Goal: Information Seeking & Learning: Learn about a topic

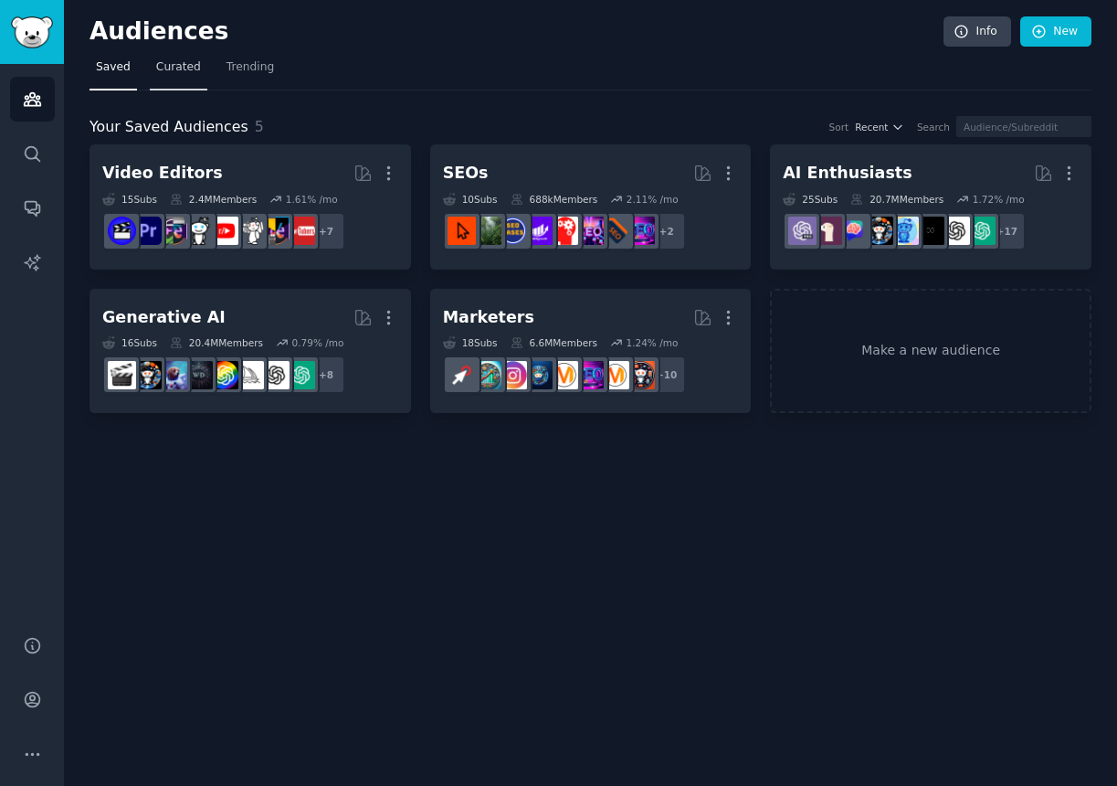
click at [181, 70] on span "Curated" at bounding box center [178, 67] width 45 height 16
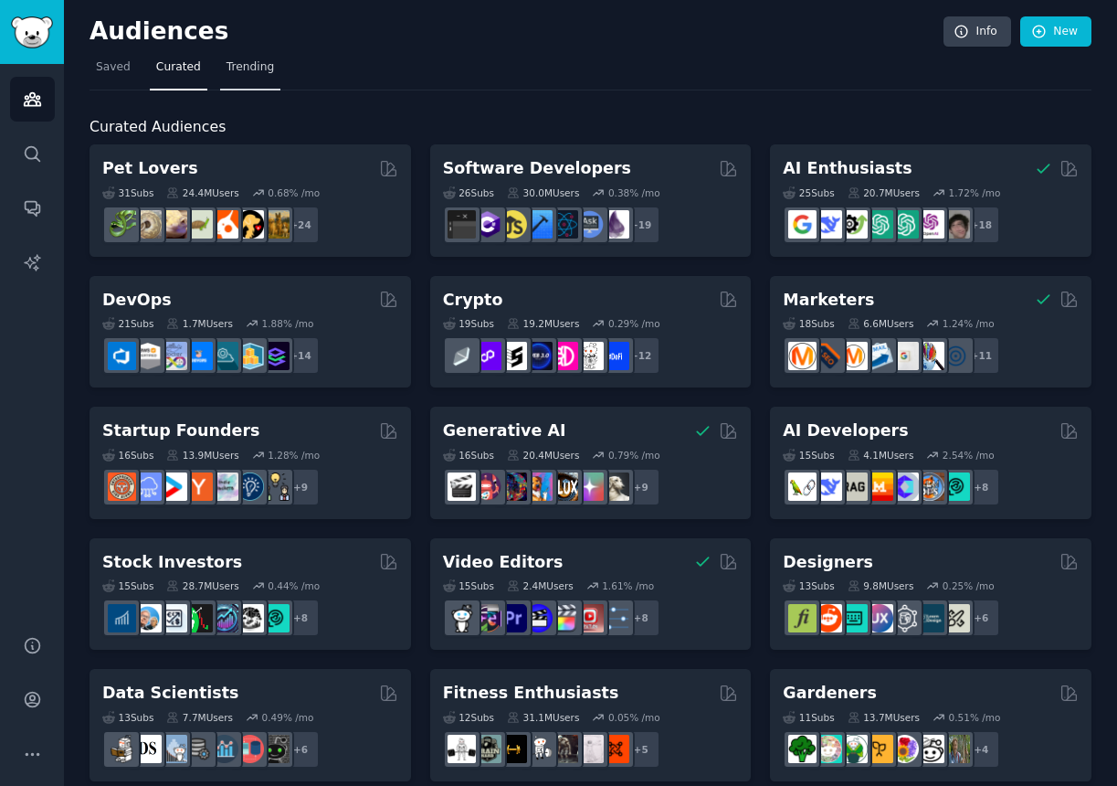
click at [237, 63] on span "Trending" at bounding box center [250, 67] width 47 height 16
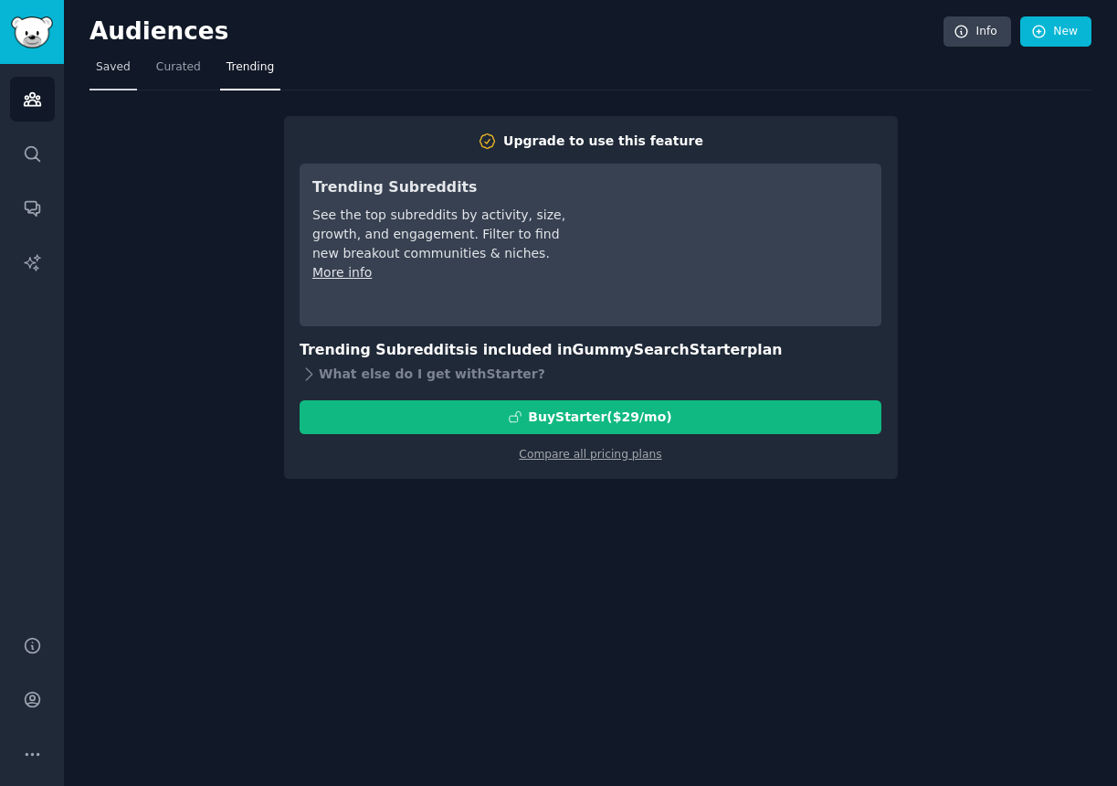
click at [113, 66] on span "Saved" at bounding box center [113, 67] width 35 height 16
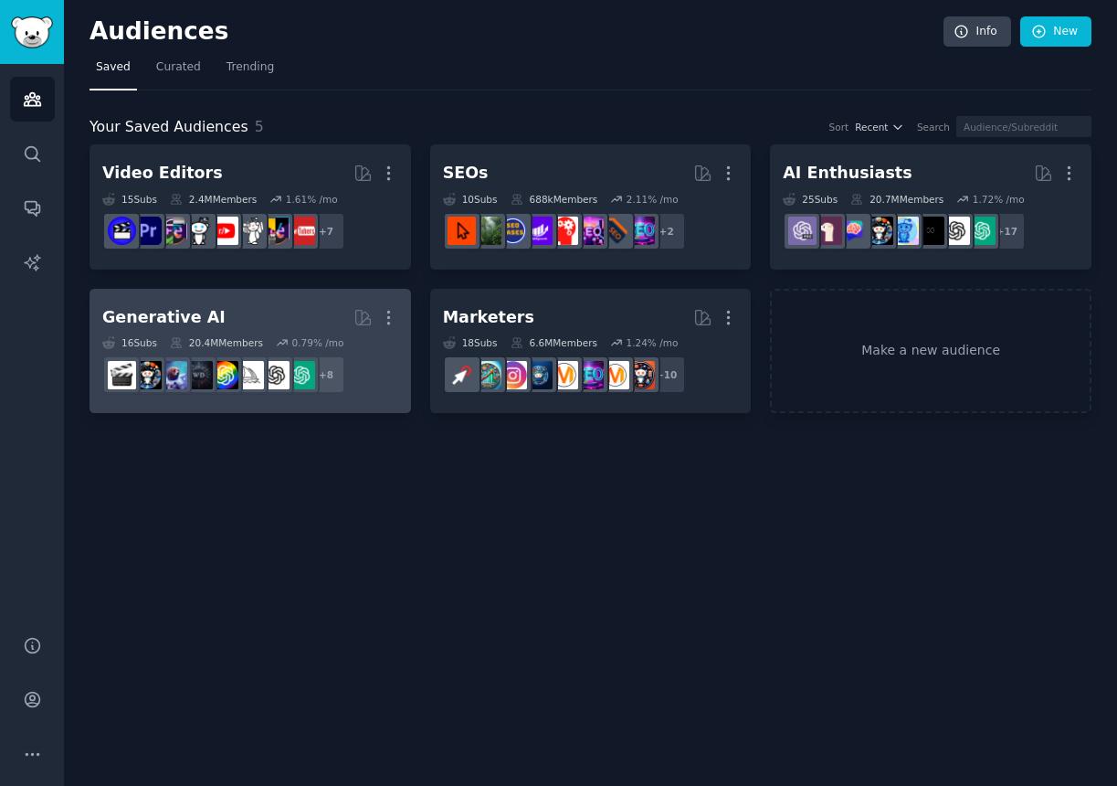
click at [230, 317] on h2 "Generative AI Curated by GummySearch More" at bounding box center [250, 317] width 296 height 32
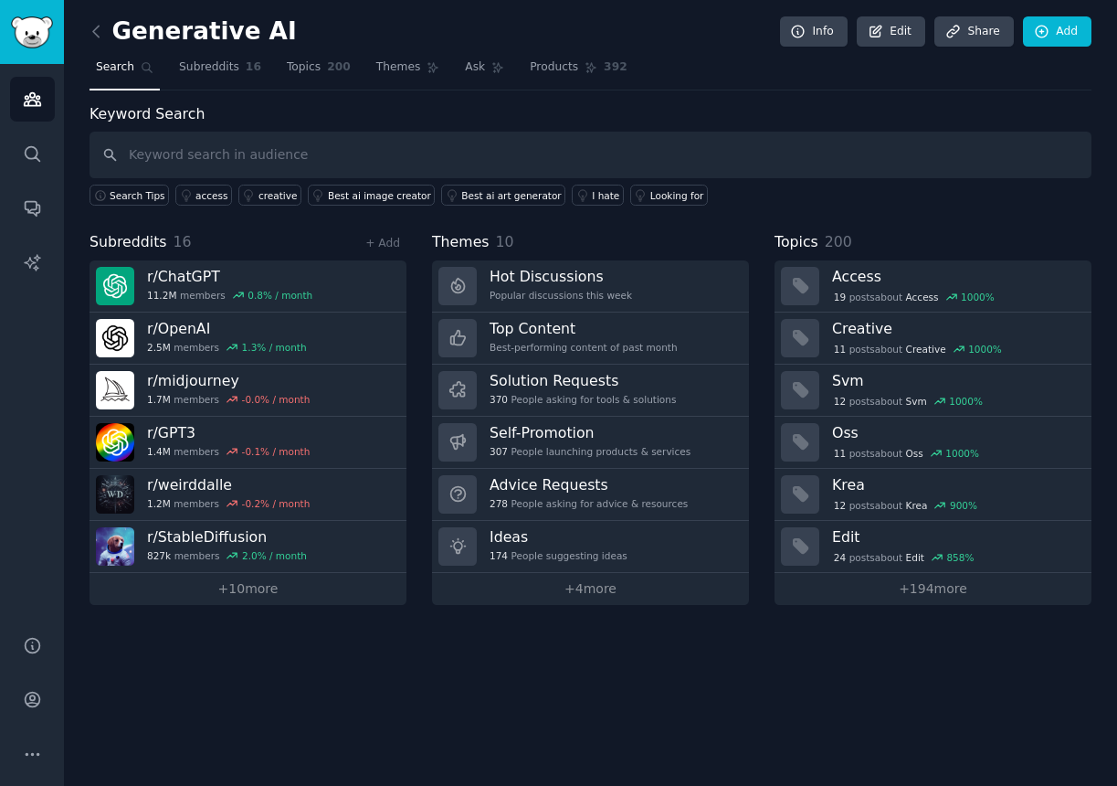
click at [27, 32] on img "Sidebar" at bounding box center [32, 32] width 42 height 32
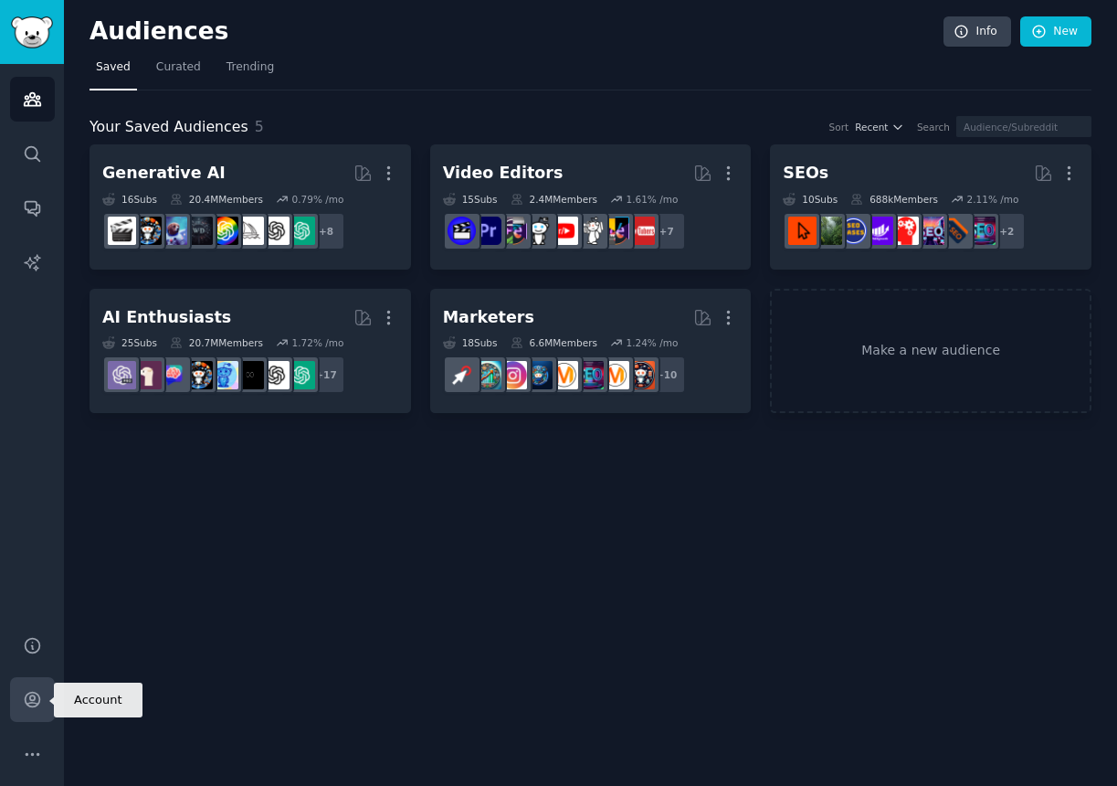
click at [37, 702] on icon "Sidebar" at bounding box center [32, 699] width 19 height 19
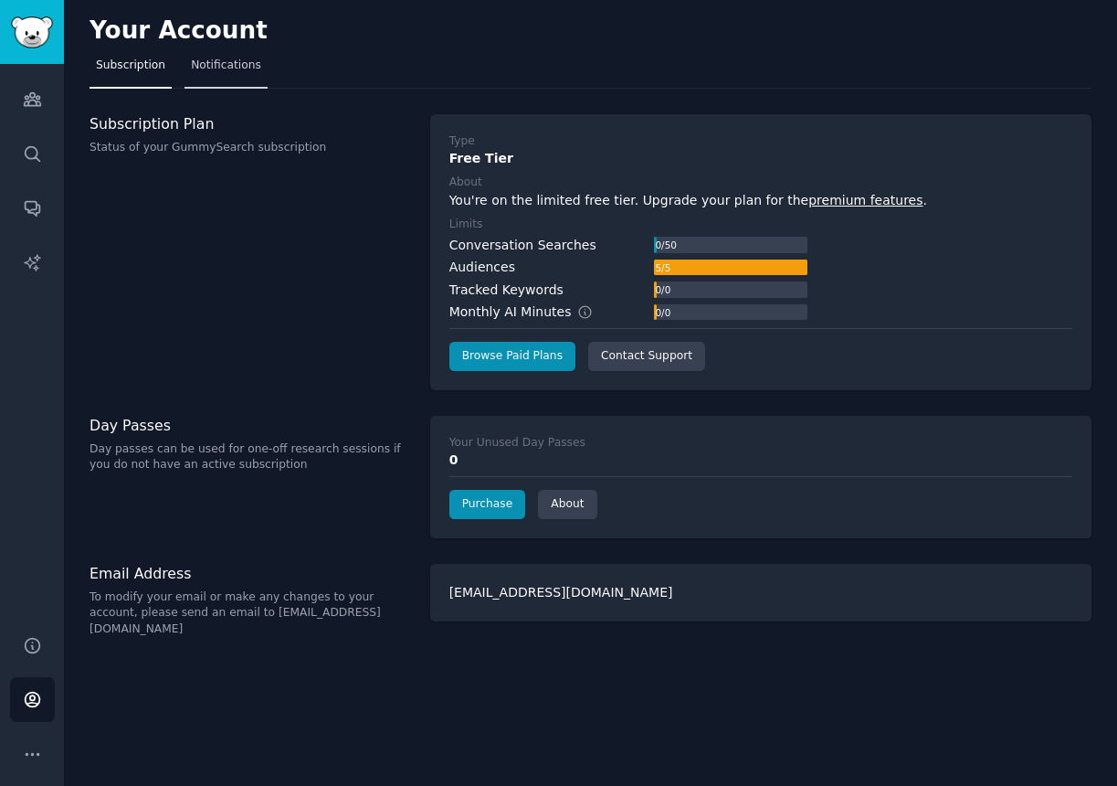
click at [218, 66] on span "Notifications" at bounding box center [226, 66] width 70 height 16
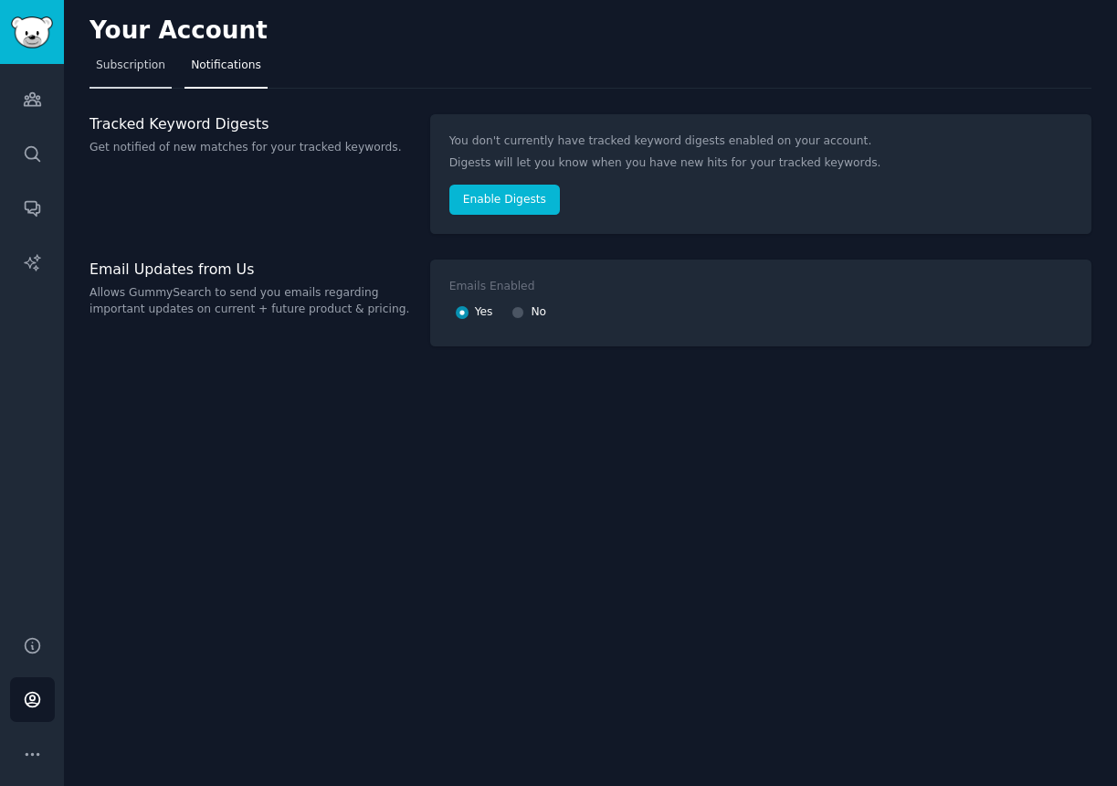
click at [129, 64] on span "Subscription" at bounding box center [130, 66] width 69 height 16
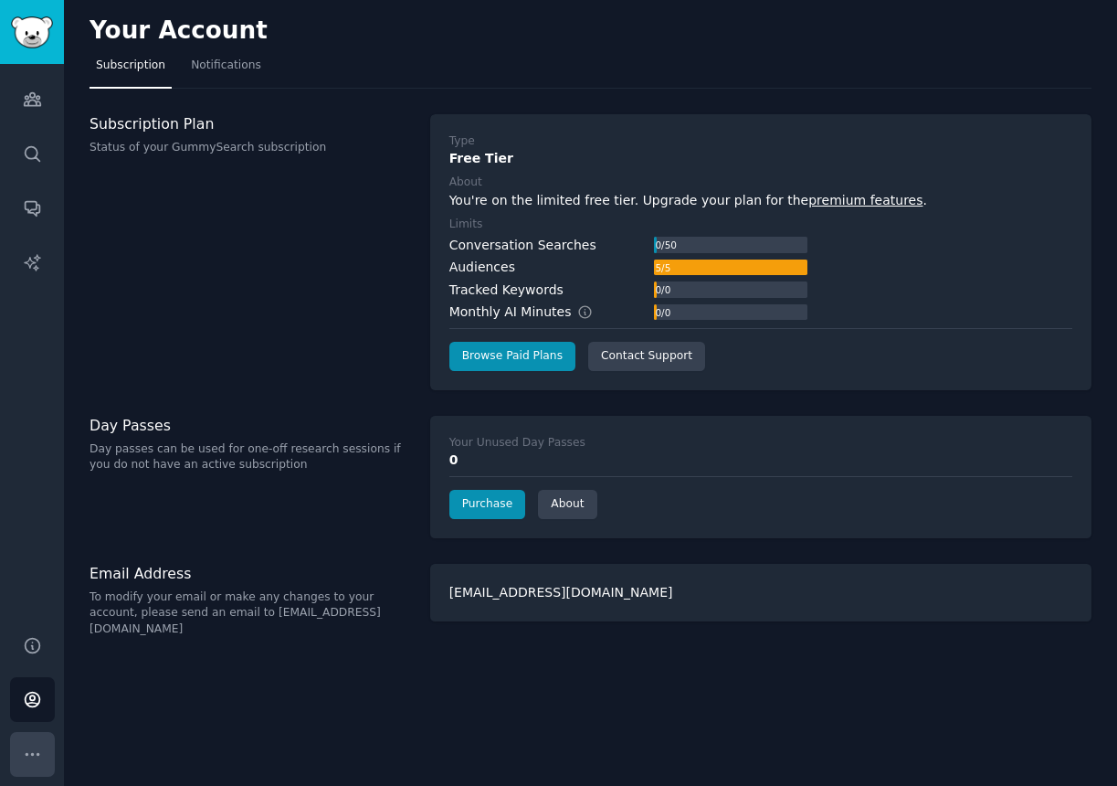
click at [38, 754] on icon "Sidebar" at bounding box center [32, 754] width 13 height 2
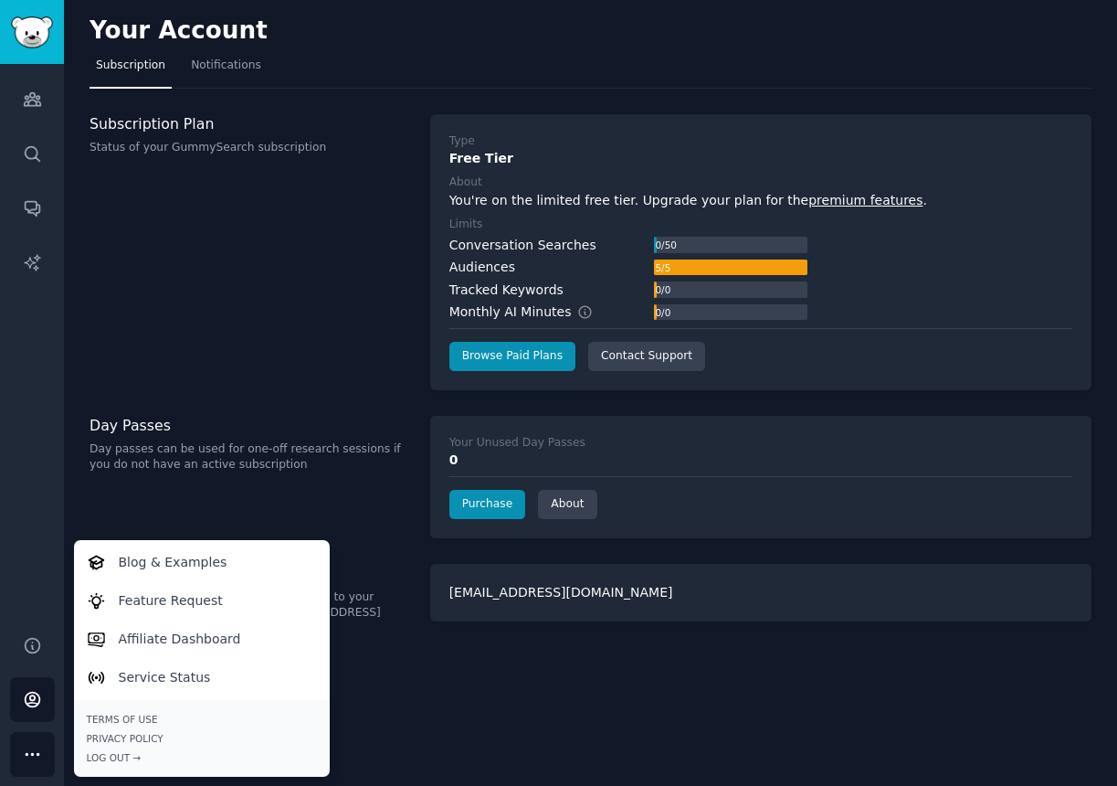
click at [38, 754] on icon "Sidebar" at bounding box center [32, 754] width 13 height 2
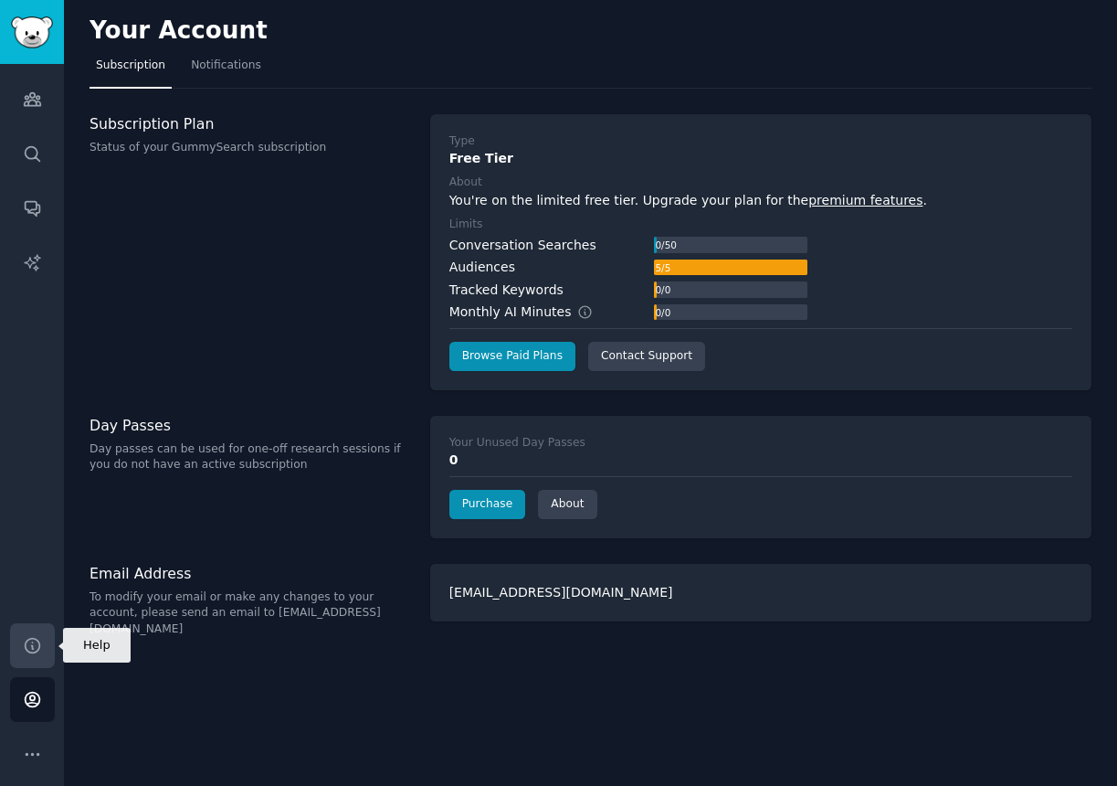
click at [29, 651] on icon "Sidebar" at bounding box center [32, 645] width 15 height 15
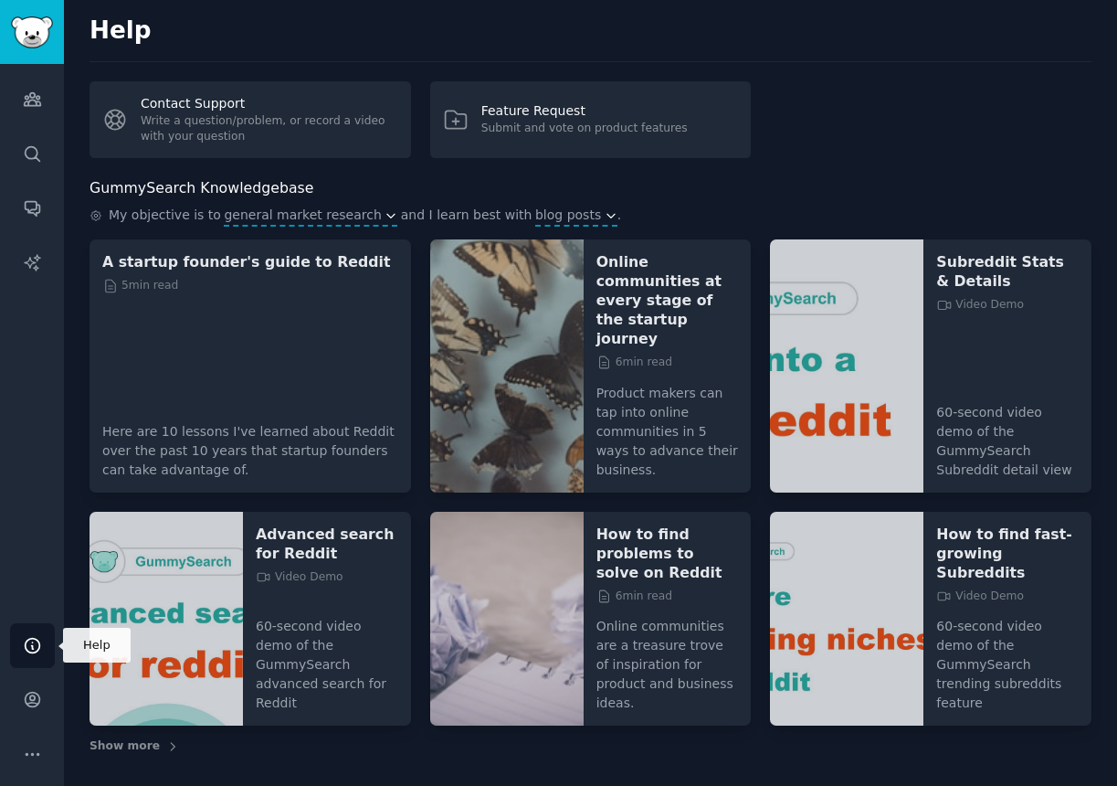
click at [37, 647] on icon "Sidebar" at bounding box center [32, 645] width 19 height 19
click at [34, 703] on icon "Sidebar" at bounding box center [32, 699] width 15 height 15
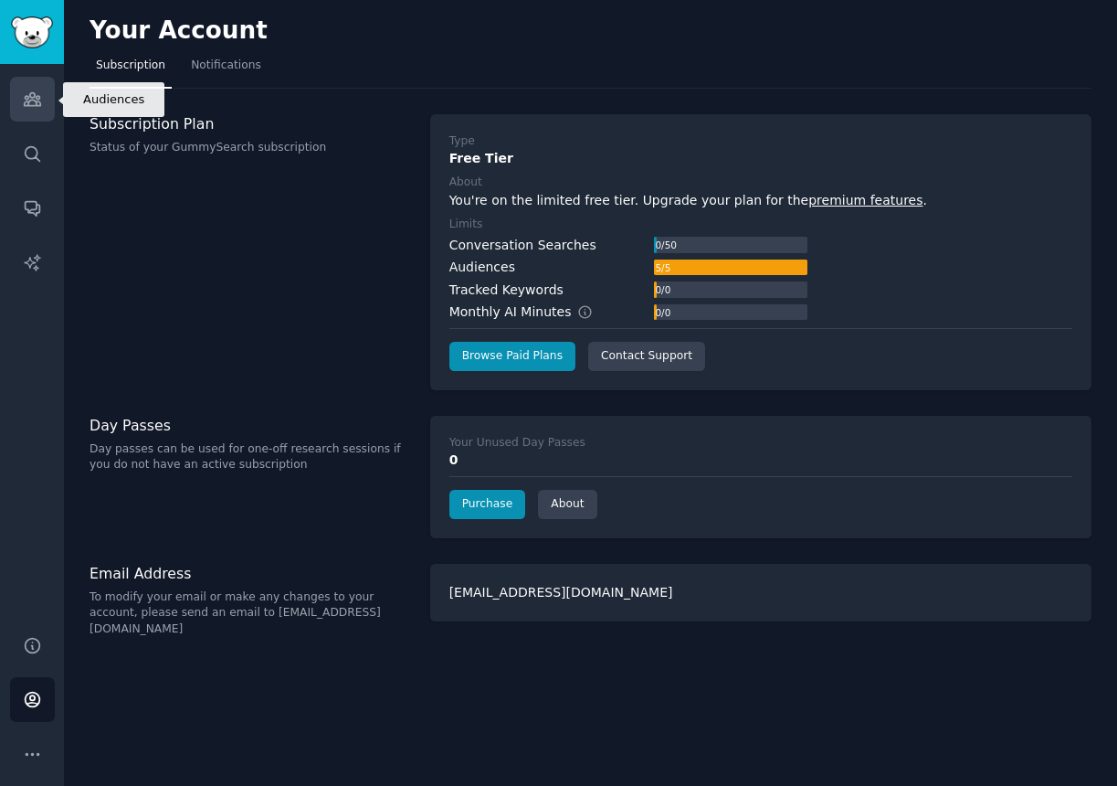
click at [37, 101] on icon "Sidebar" at bounding box center [32, 99] width 16 height 13
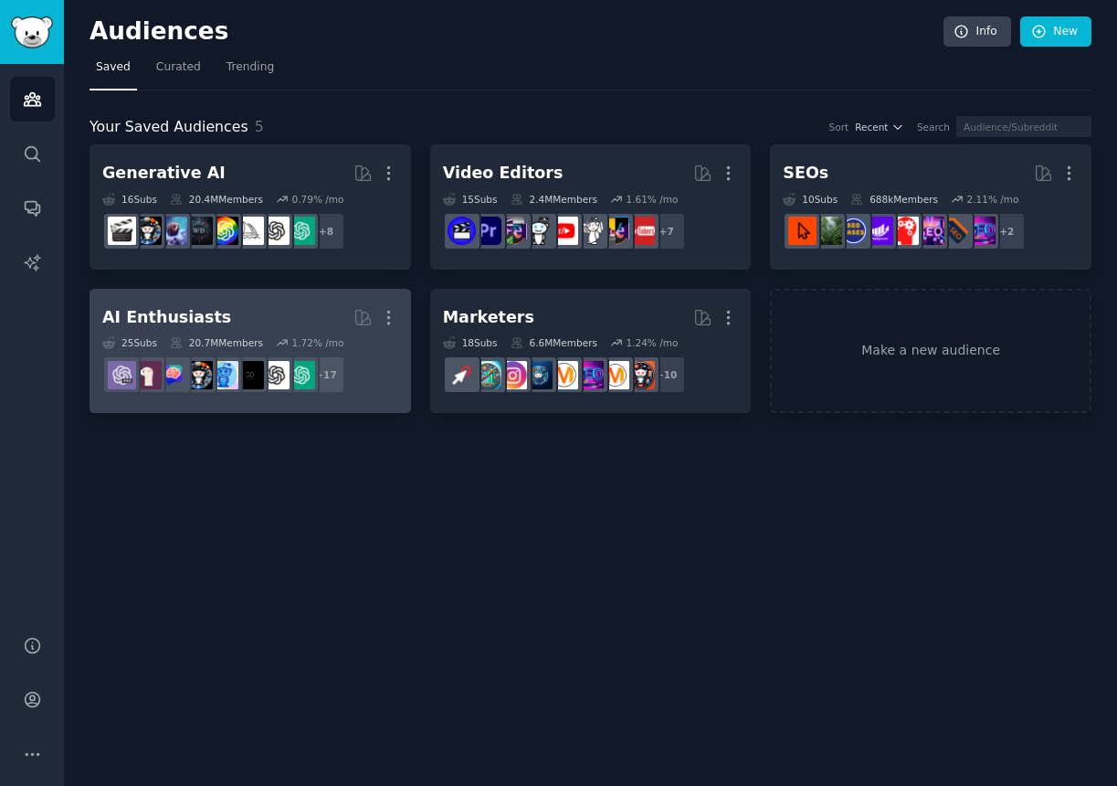
click at [222, 322] on h2 "AI Enthusiasts More" at bounding box center [250, 317] width 296 height 32
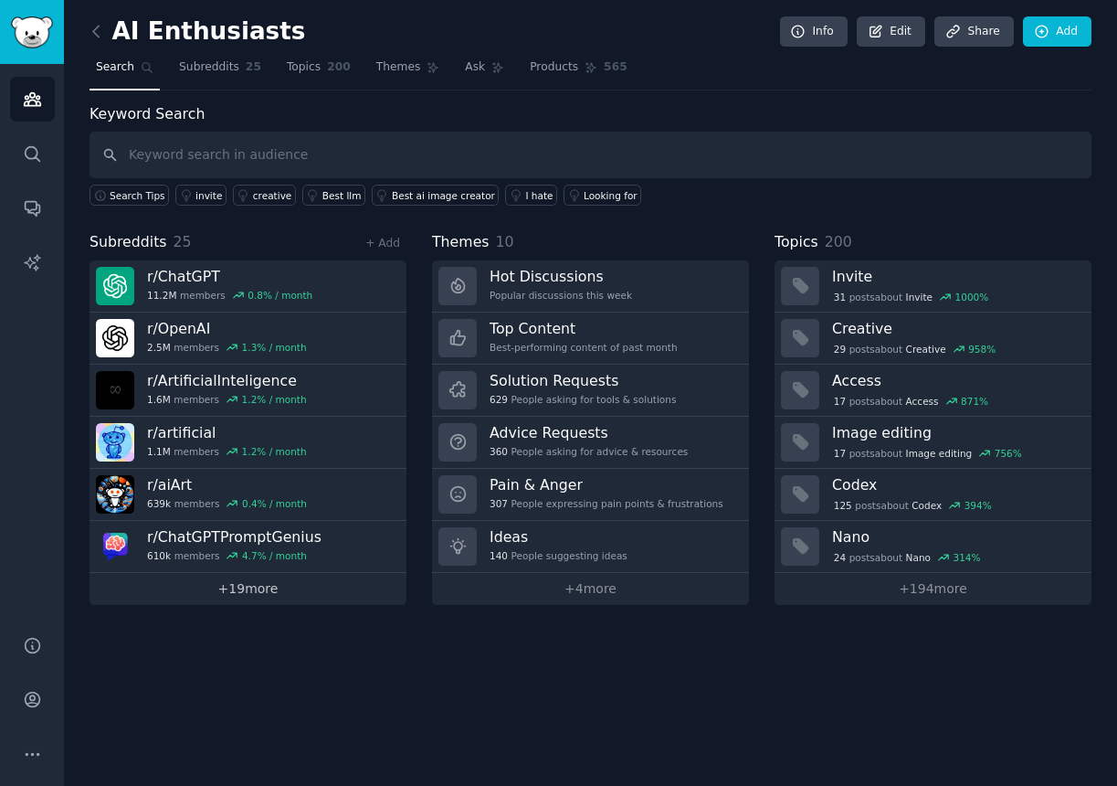
click at [275, 590] on link "+ 19 more" at bounding box center [248, 589] width 317 height 32
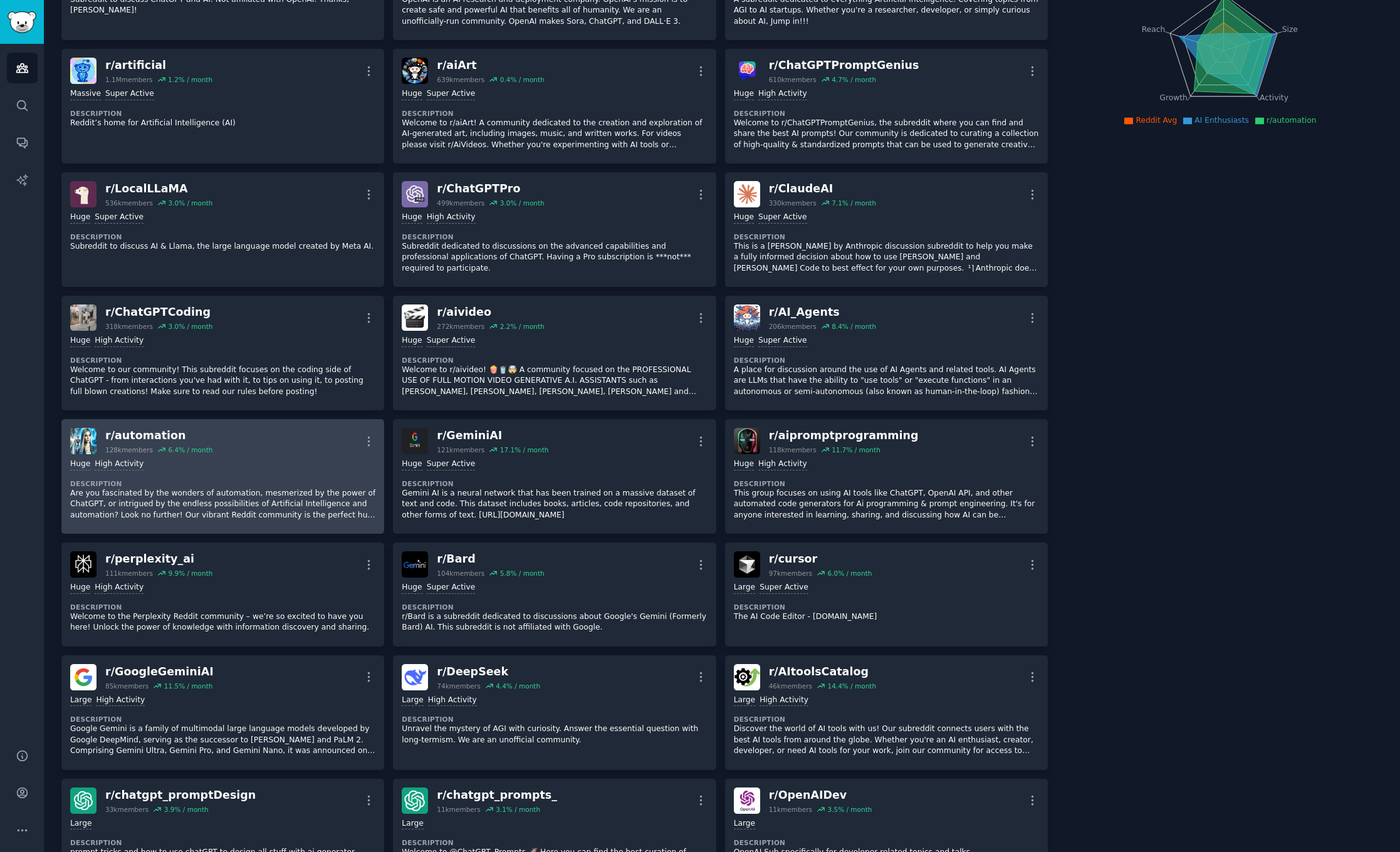
scroll to position [167, 0]
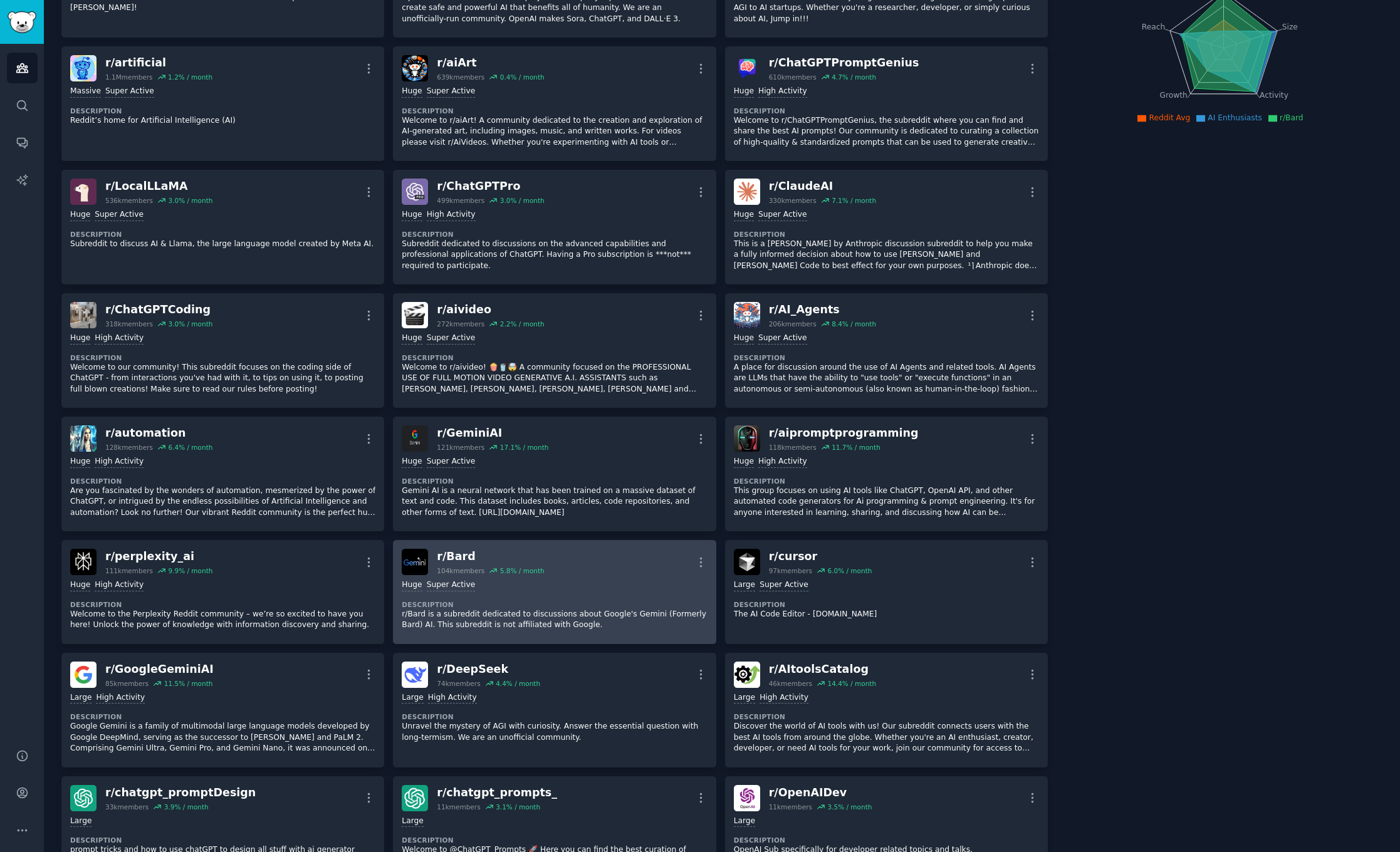
click at [468, 539] on div "r/ Bard" at bounding box center [490, 556] width 107 height 16
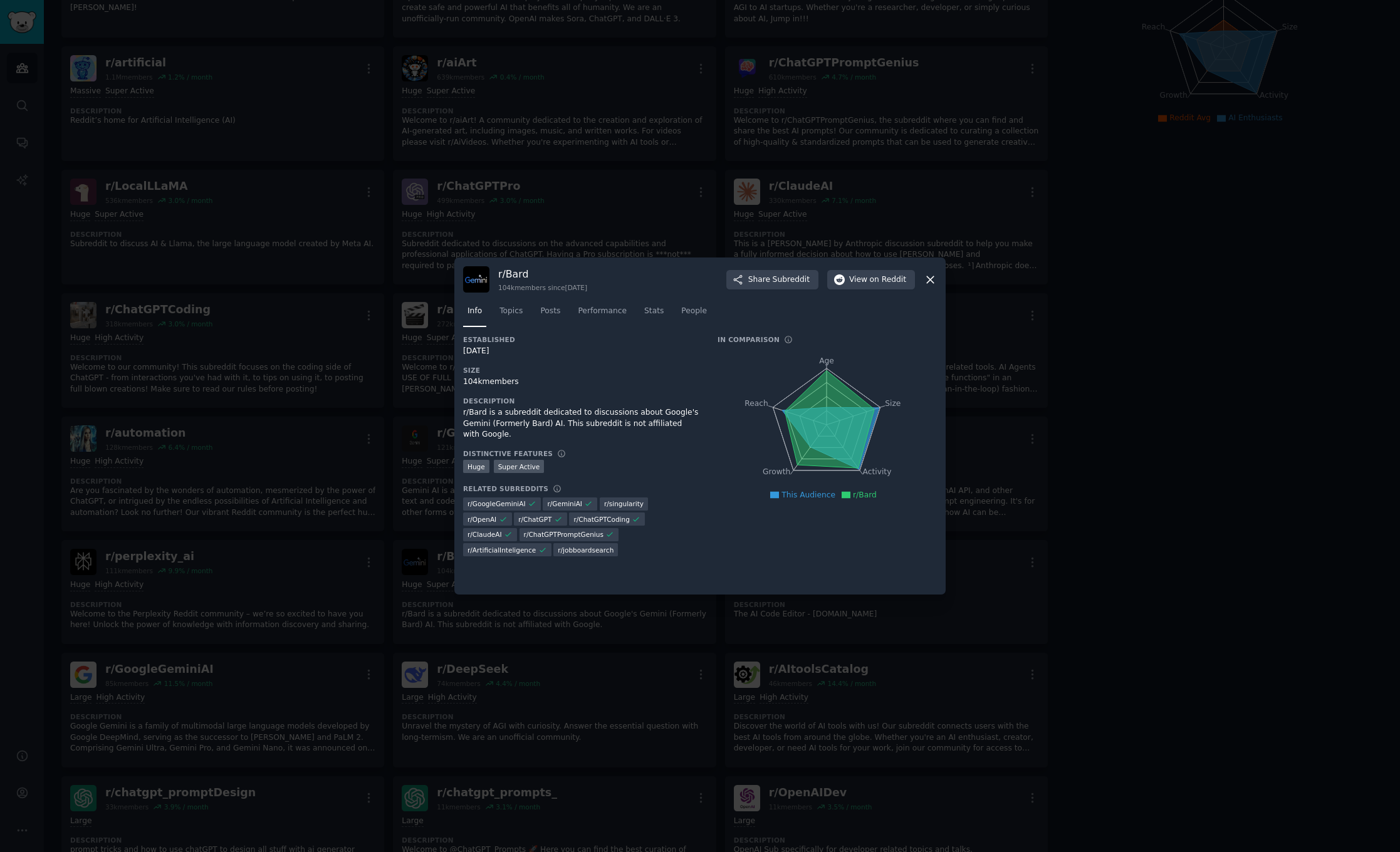
scroll to position [50, 0]
click at [766, 280] on span "on Reddit" at bounding box center [888, 280] width 36 height 11
click at [766, 281] on icon at bounding box center [930, 280] width 7 height 7
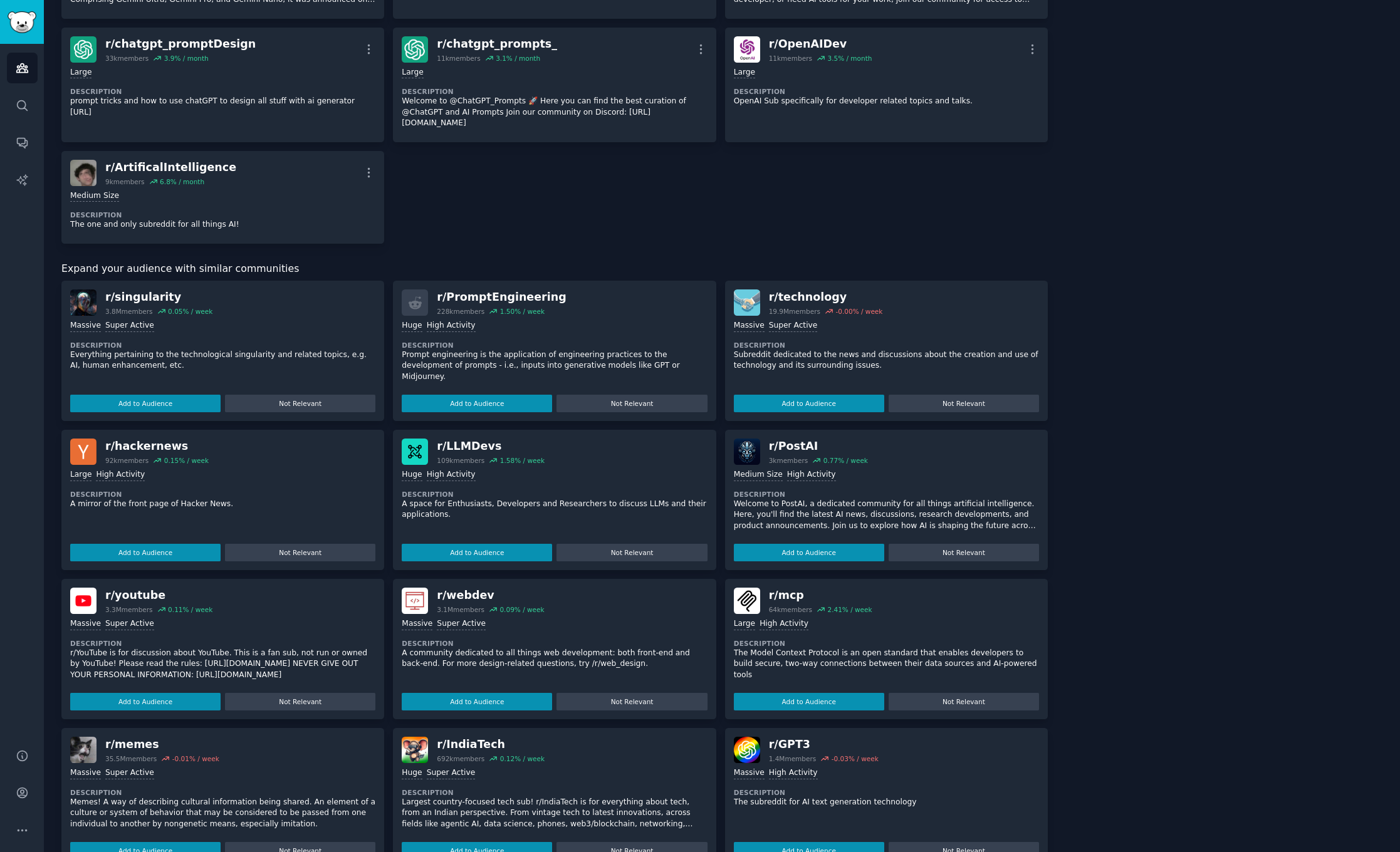
scroll to position [919, 0]
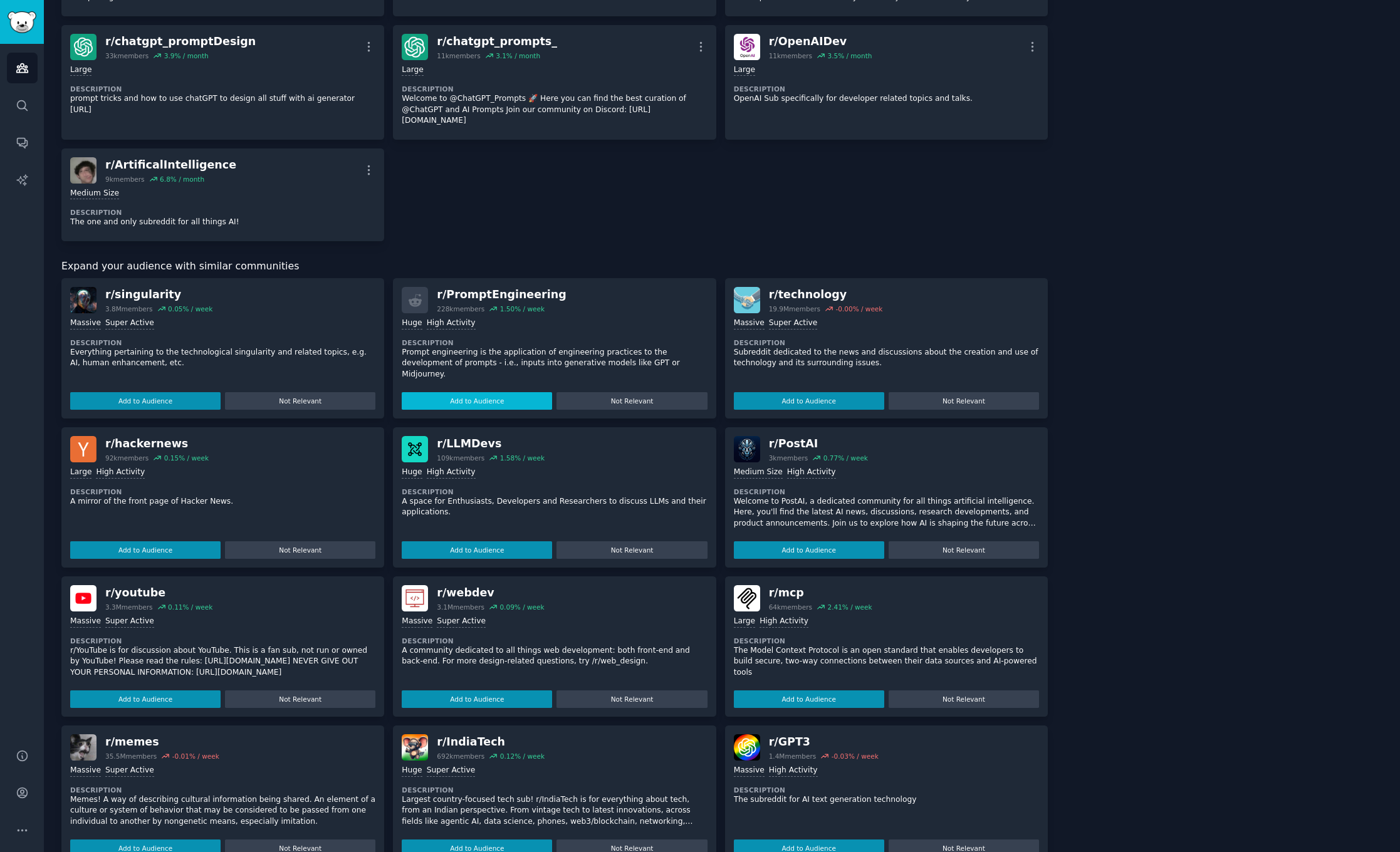
click at [517, 393] on button "Add to Audience" at bounding box center [477, 401] width 150 height 18
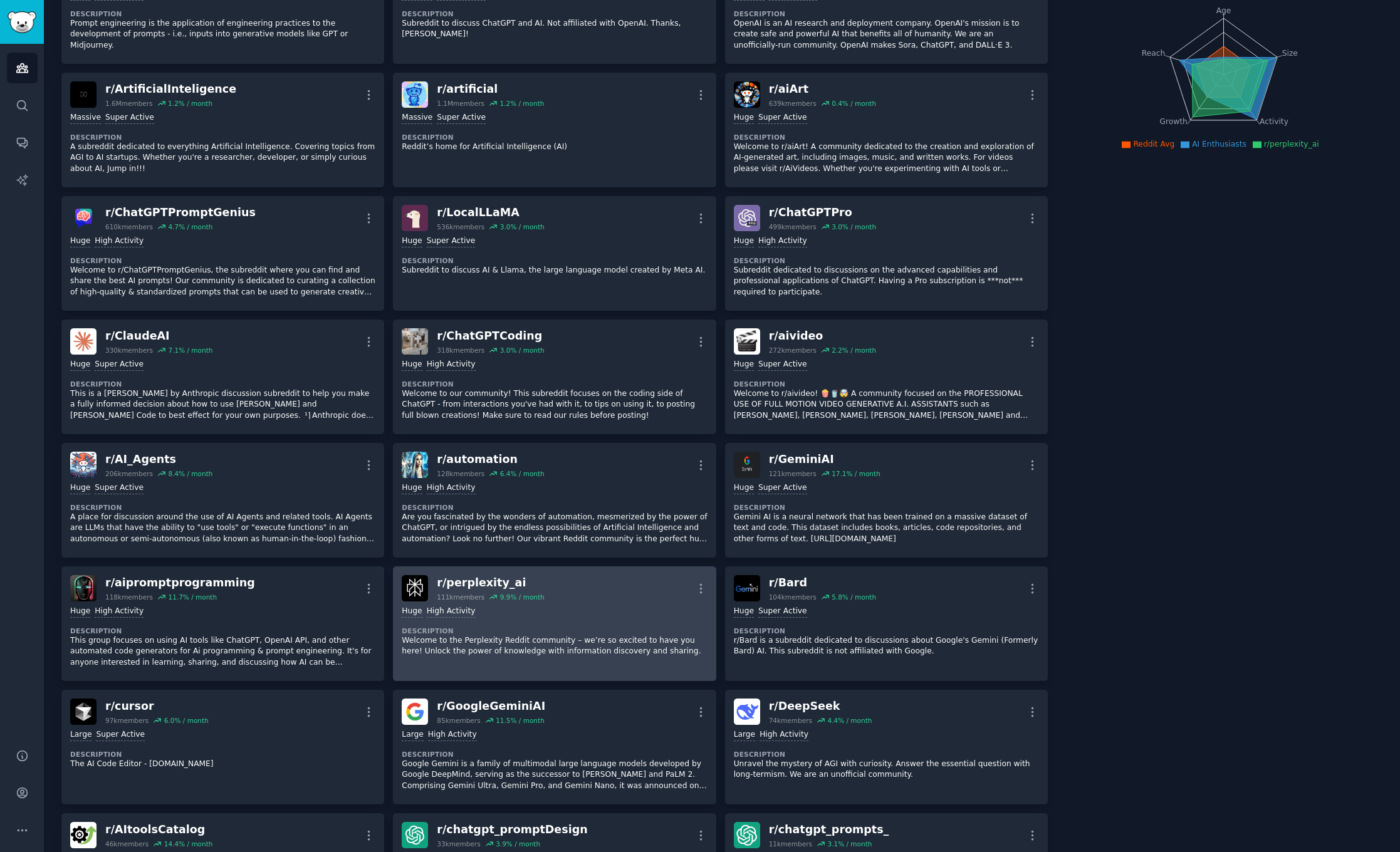
scroll to position [143, 0]
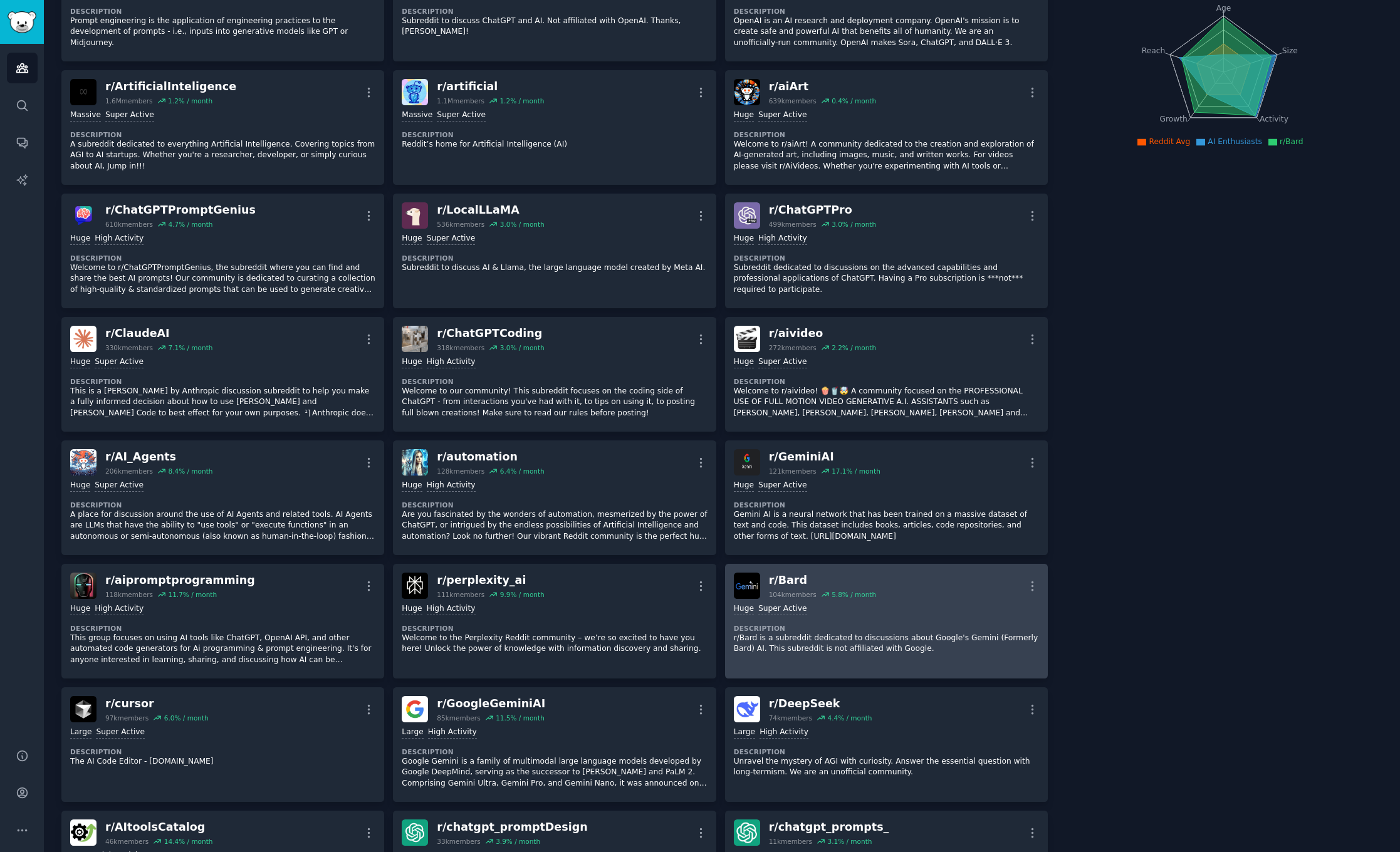
click at [766, 539] on div "r/ Bard 104k members 5.8 % / month More" at bounding box center [886, 586] width 305 height 26
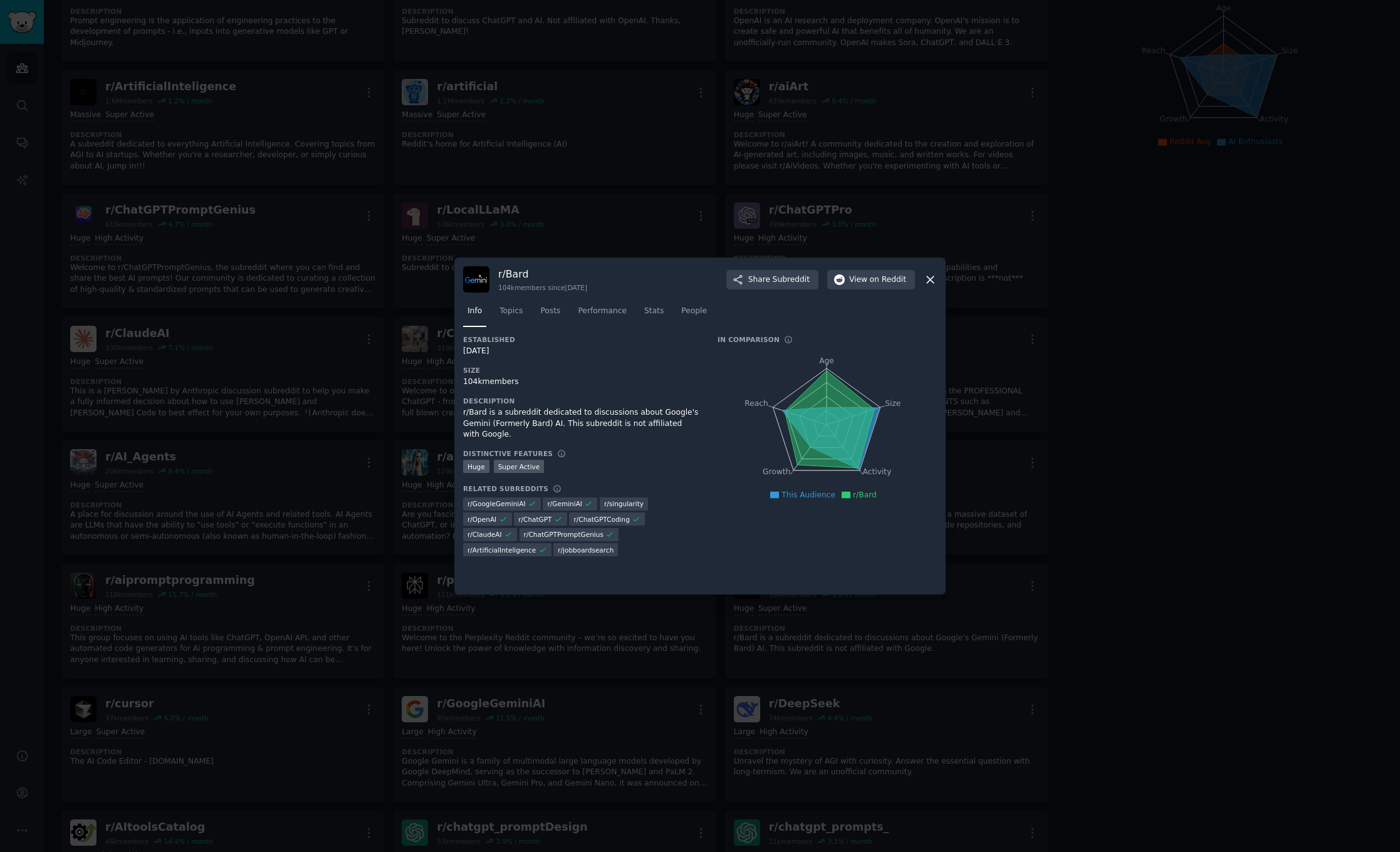
click at [766, 281] on icon at bounding box center [930, 280] width 7 height 7
